Goal: Information Seeking & Learning: Learn about a topic

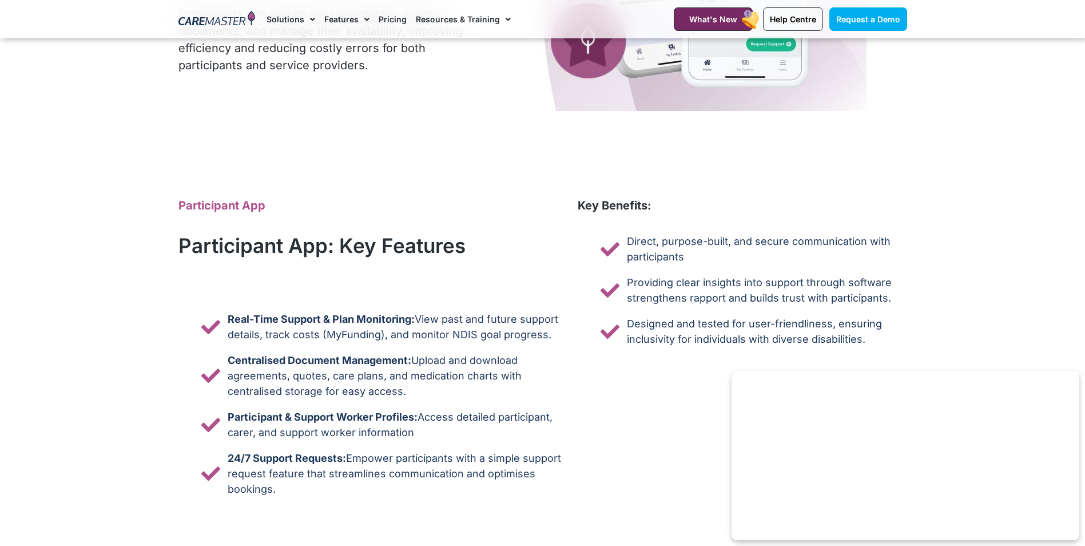
scroll to position [4689, 0]
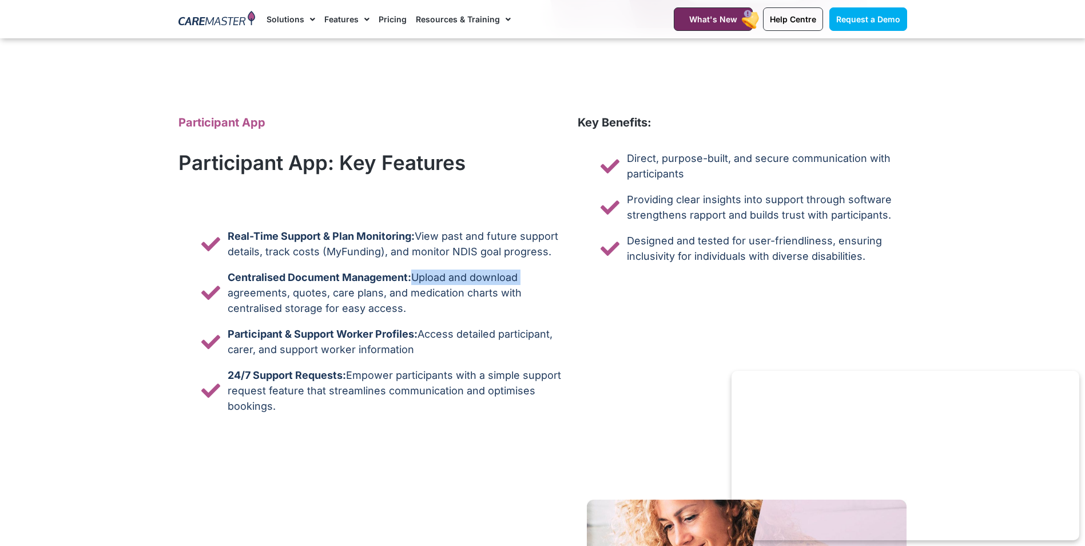
drag, startPoint x: 411, startPoint y: 274, endPoint x: 535, endPoint y: 281, distance: 123.7
click at [535, 281] on span "Centralised Document Management: Upload and download agreements, quotes, care p…" at bounding box center [395, 292] width 341 height 46
drag, startPoint x: 302, startPoint y: 292, endPoint x: 475, endPoint y: 298, distance: 172.8
click at [475, 298] on span "Centralised Document Management: Upload and download agreements, quotes, care p…" at bounding box center [395, 292] width 341 height 46
click at [337, 309] on span "Centralised Document Management: Upload and download agreements, quotes, care p…" at bounding box center [395, 292] width 341 height 46
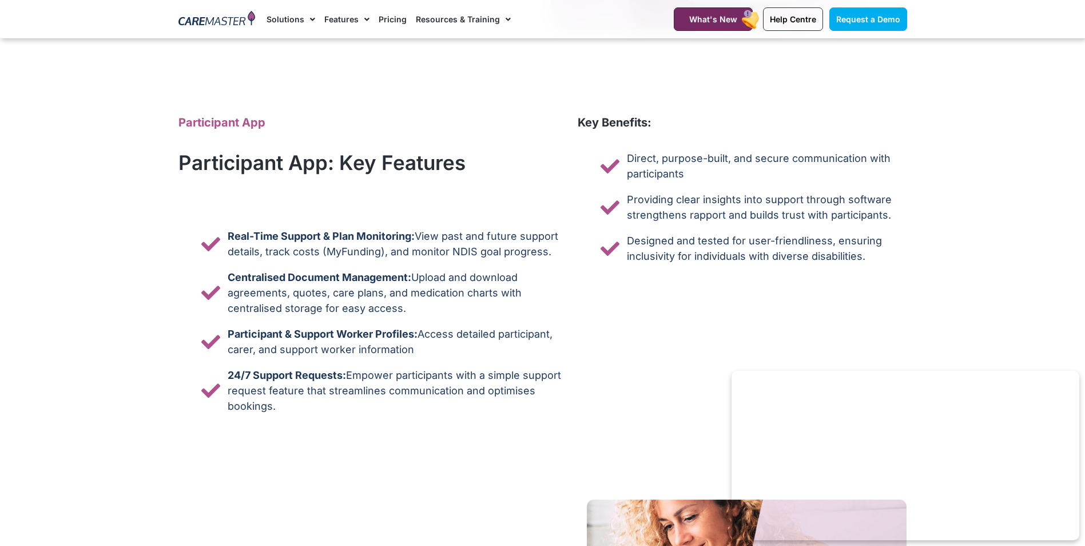
drag, startPoint x: 408, startPoint y: 308, endPoint x: 255, endPoint y: 305, distance: 152.7
click at [255, 305] on span "Centralised Document Management: Upload and download agreements, quotes, care p…" at bounding box center [395, 292] width 341 height 46
drag, startPoint x: 423, startPoint y: 333, endPoint x: 533, endPoint y: 344, distance: 110.8
click at [533, 344] on span "Participant & Support Worker Profiles: Access detailed participant, carer, and …" at bounding box center [395, 341] width 341 height 31
click at [376, 356] on span "Participant & Support Worker Profiles: Access detailed participant, carer, and …" at bounding box center [395, 341] width 341 height 31
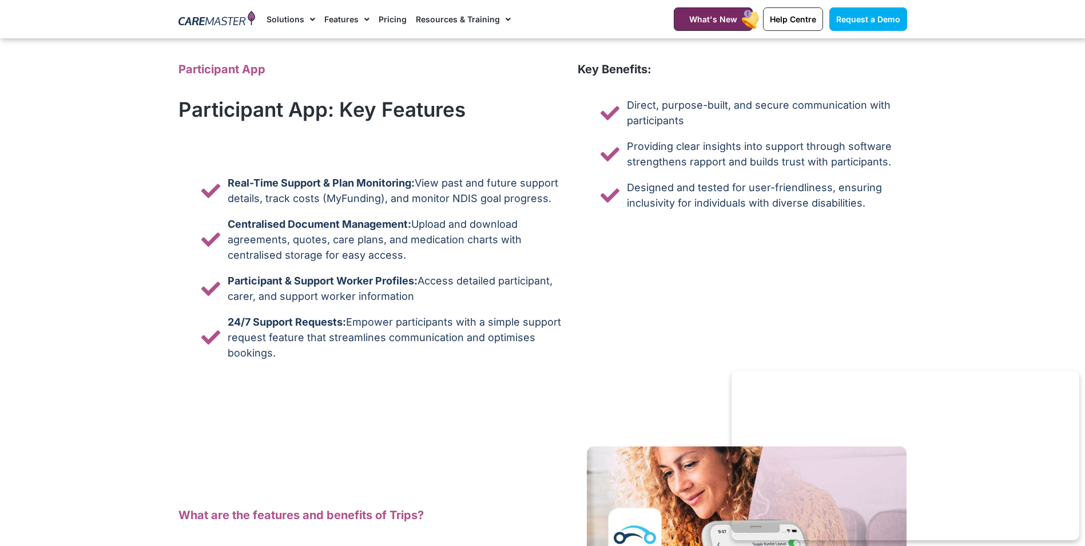
scroll to position [4803, 0]
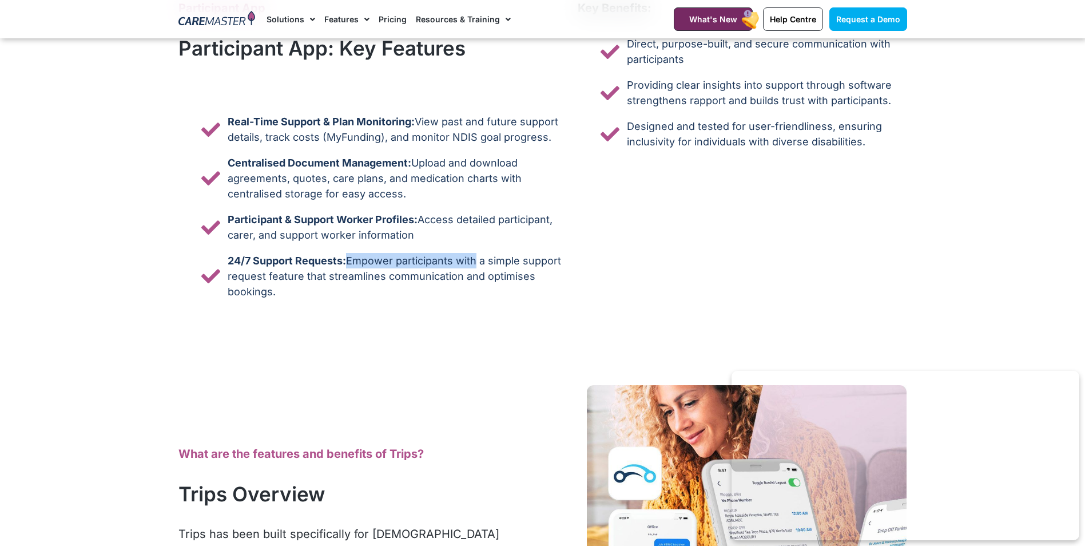
drag, startPoint x: 360, startPoint y: 261, endPoint x: 479, endPoint y: 268, distance: 119.7
click at [479, 268] on span "24/7 Support Requests: Empower participants with a simple support request featu…" at bounding box center [395, 276] width 341 height 46
click at [363, 299] on span "24/7 Support Requests: Empower participants with a simple support request featu…" at bounding box center [395, 276] width 341 height 46
drag, startPoint x: 363, startPoint y: 260, endPoint x: 548, endPoint y: 261, distance: 185.3
click at [548, 261] on span "24/7 Support Requests: Empower participants with a simple support request featu…" at bounding box center [395, 276] width 341 height 46
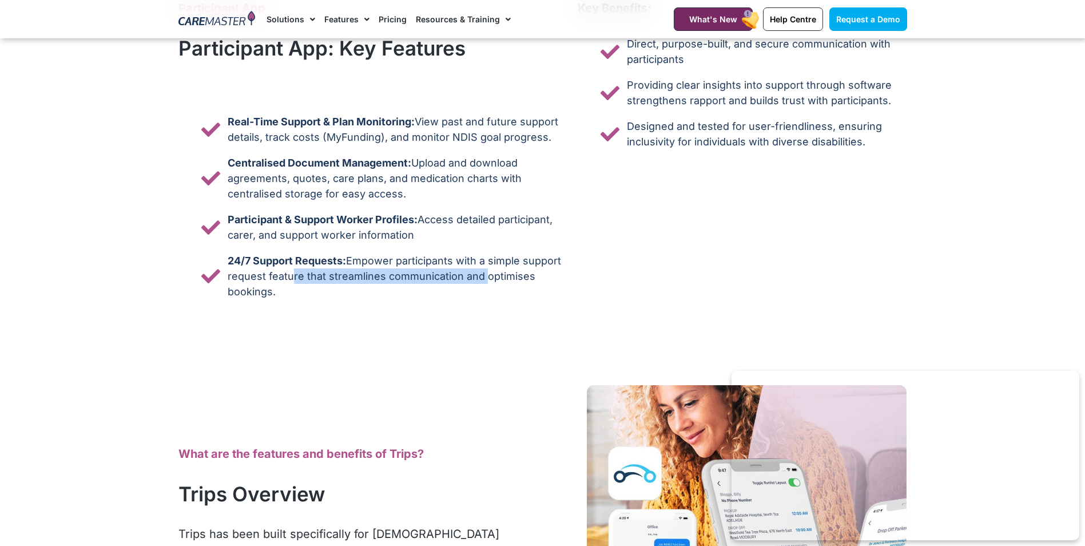
drag, startPoint x: 292, startPoint y: 273, endPoint x: 485, endPoint y: 279, distance: 193.4
click at [485, 279] on span "24/7 Support Requests: Empower participants with a simple support request featu…" at bounding box center [395, 276] width 341 height 46
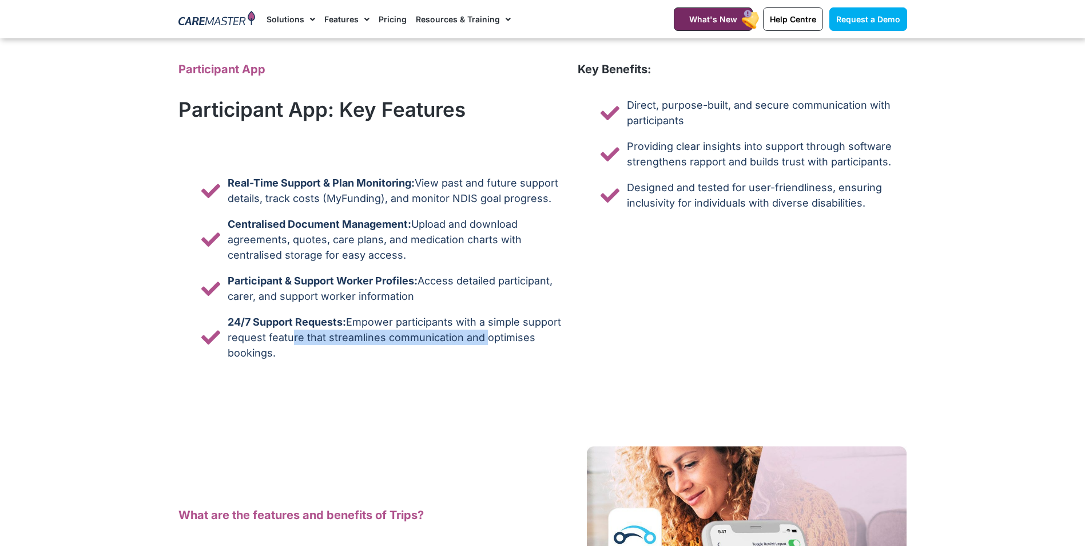
scroll to position [4746, 0]
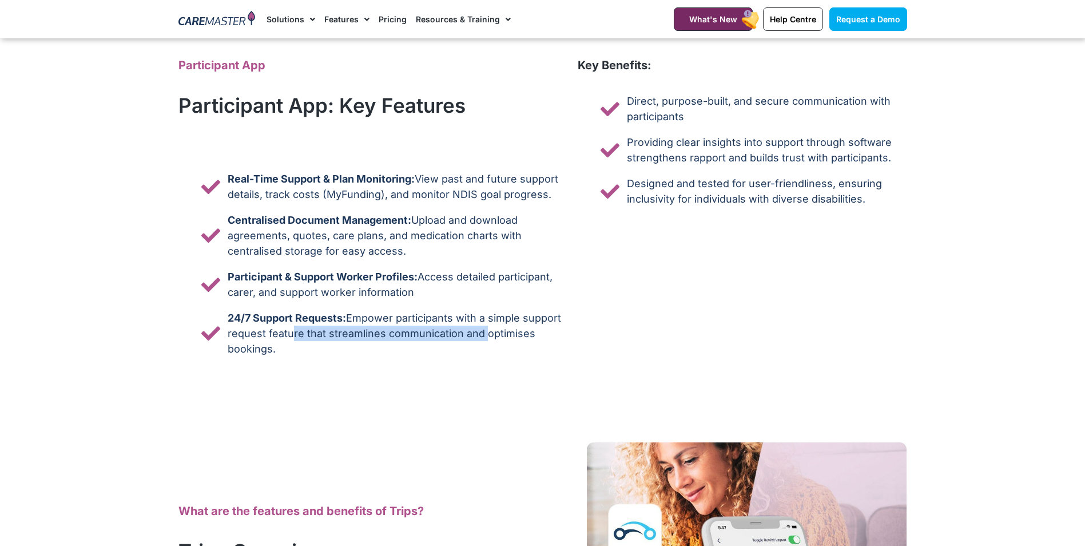
click at [384, 19] on link "Pricing" at bounding box center [393, 19] width 28 height 38
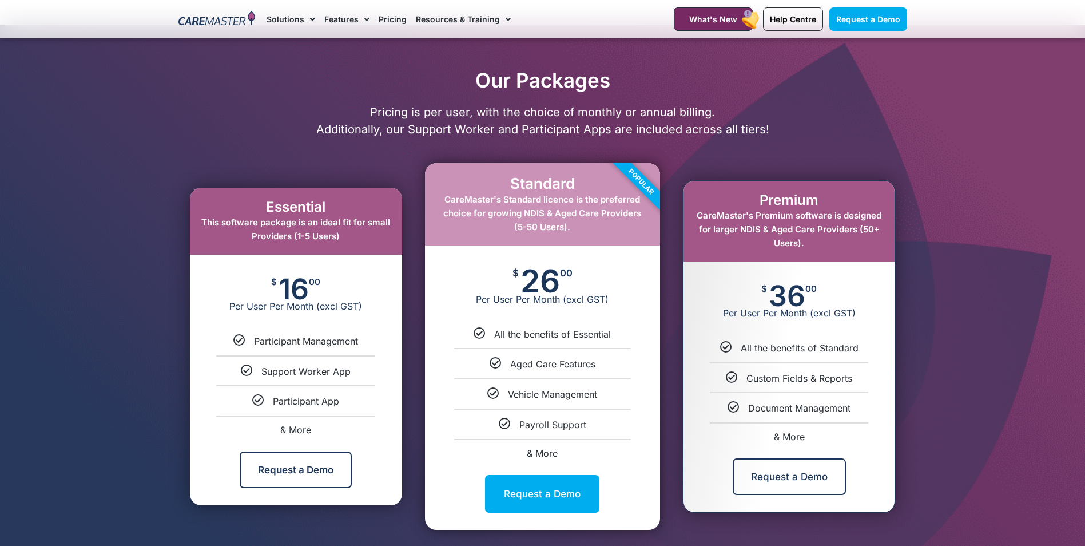
scroll to position [515, 0]
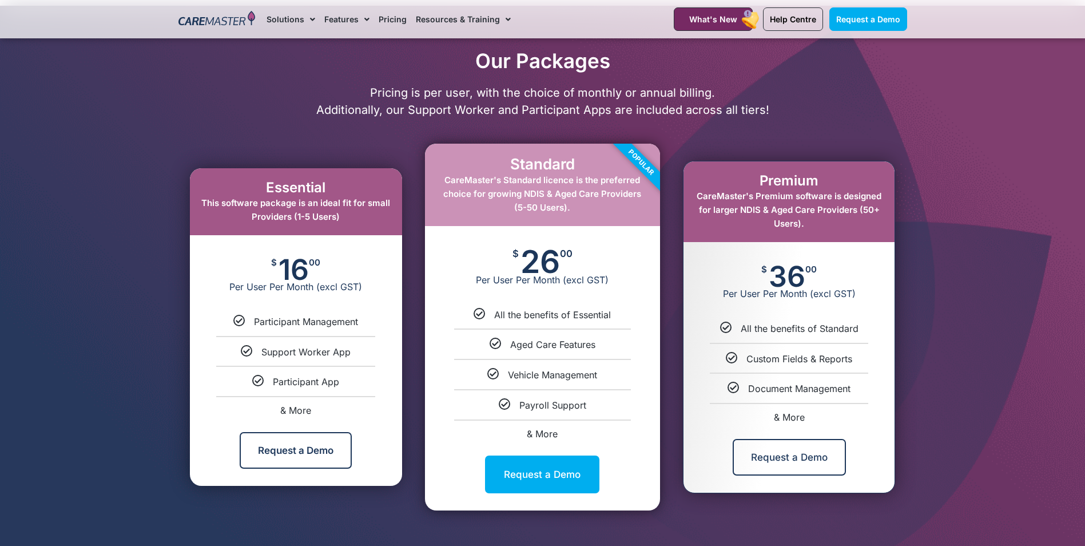
drag, startPoint x: 286, startPoint y: 266, endPoint x: 328, endPoint y: 266, distance: 41.7
click at [328, 266] on div "$ 16 00 Per User Per Month (excl GST)" at bounding box center [296, 275] width 212 height 80
drag, startPoint x: 328, startPoint y: 266, endPoint x: 356, endPoint y: 270, distance: 27.7
click at [356, 270] on div "$ 16 00 Per User Per Month (excl GST)" at bounding box center [296, 275] width 212 height 80
click at [547, 431] on span "& More" at bounding box center [542, 433] width 31 height 11
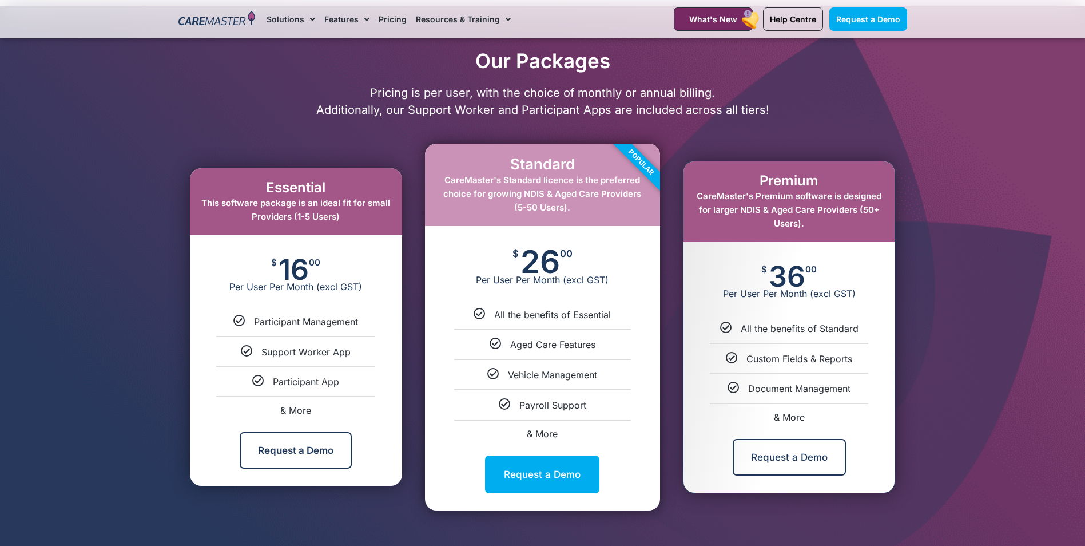
select select "****"
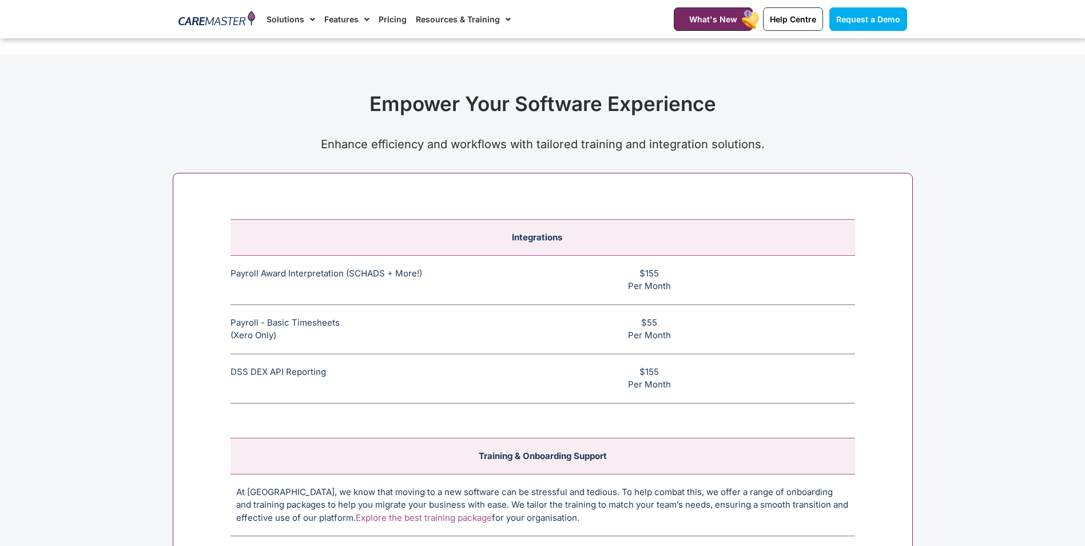
scroll to position [4237, 0]
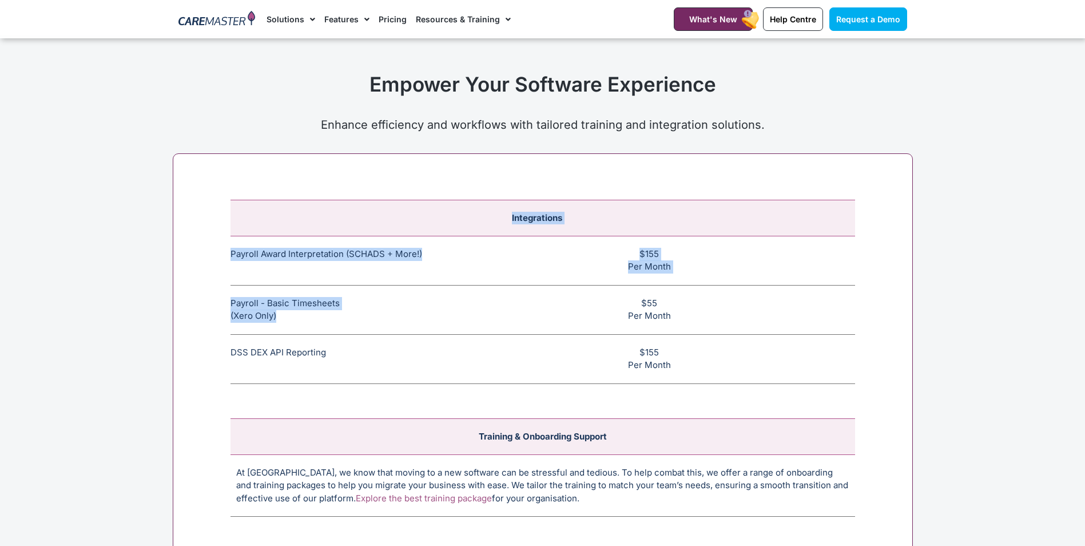
drag, startPoint x: 283, startPoint y: 318, endPoint x: 202, endPoint y: 310, distance: 81.0
click at [202, 310] on div "Integrations Payroll Award Interpretation (SCHADS + More!) The SCHADS Award int…" at bounding box center [543, 431] width 740 height 556
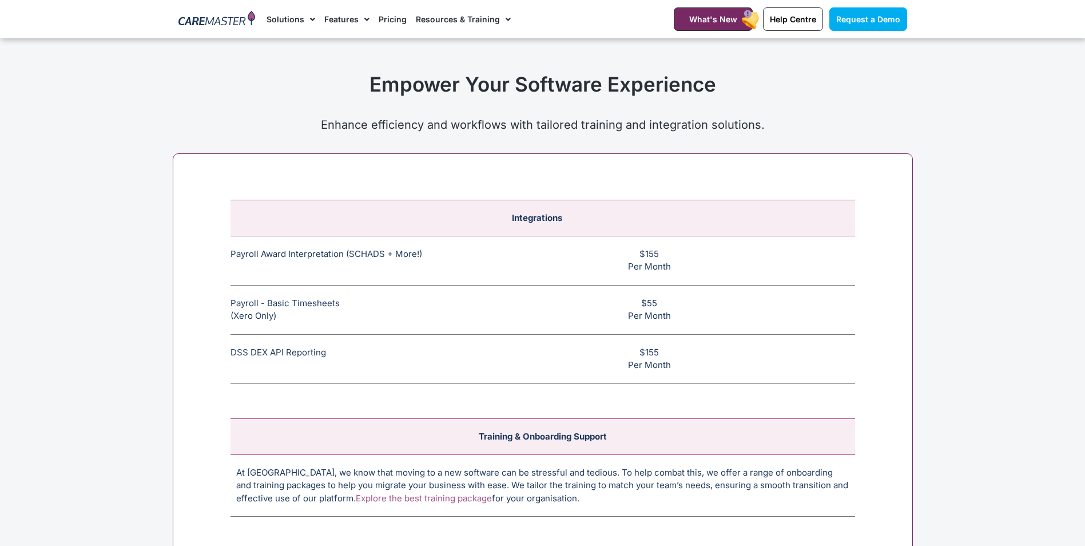
drag, startPoint x: 202, startPoint y: 310, endPoint x: 316, endPoint y: 317, distance: 113.4
click at [316, 317] on td "Payroll - Basic Timesheets (Xero Only) The basic payroll feature allows timeshe…" at bounding box center [342, 309] width 225 height 49
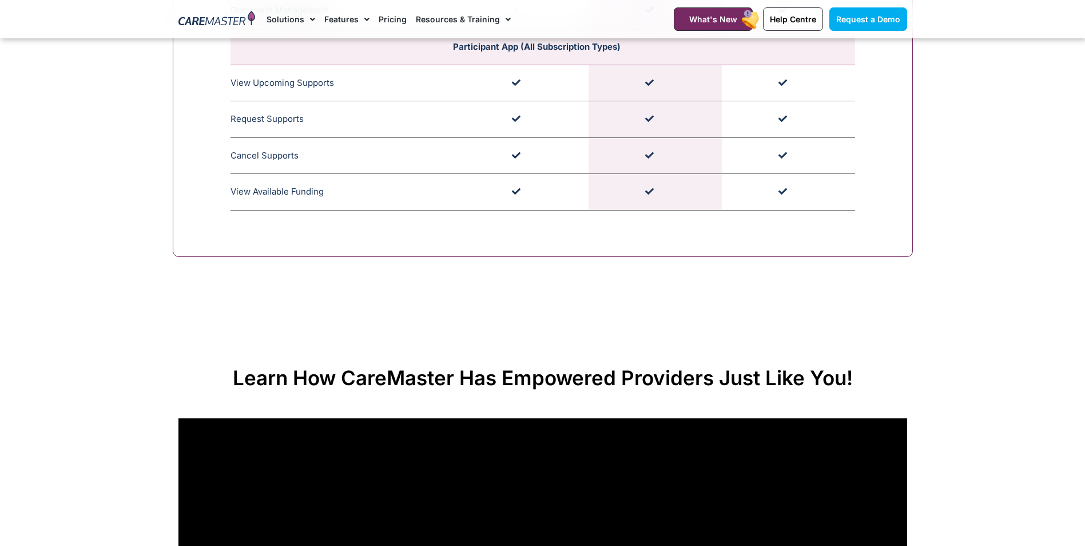
scroll to position [3151, 0]
